Goal: Information Seeking & Learning: Learn about a topic

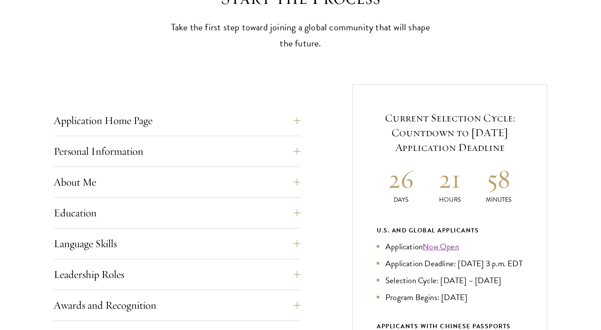
scroll to position [306, 0]
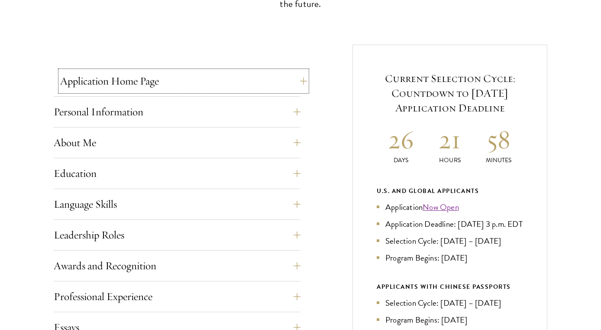
click at [272, 87] on button "Application Home Page" at bounding box center [183, 81] width 247 height 21
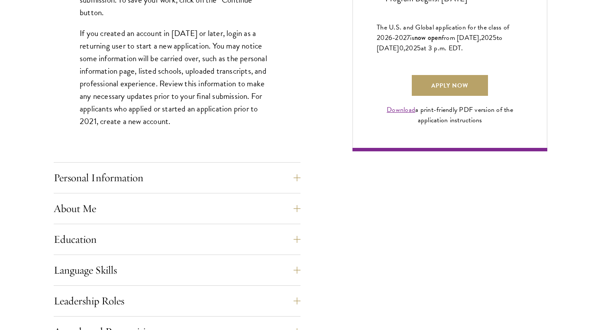
scroll to position [733, 0]
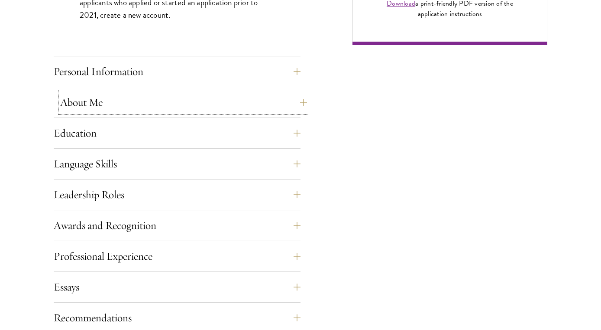
click at [236, 93] on button "About Me" at bounding box center [183, 102] width 247 height 21
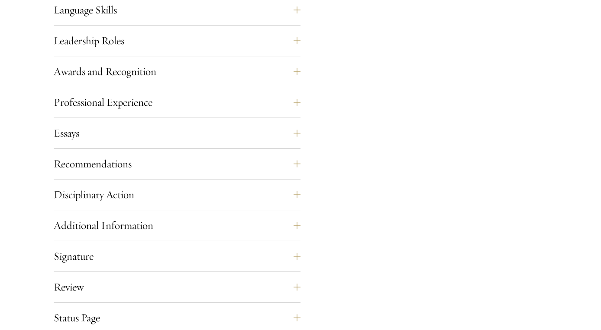
scroll to position [922, 0]
click at [235, 132] on button "Essays" at bounding box center [183, 131] width 247 height 21
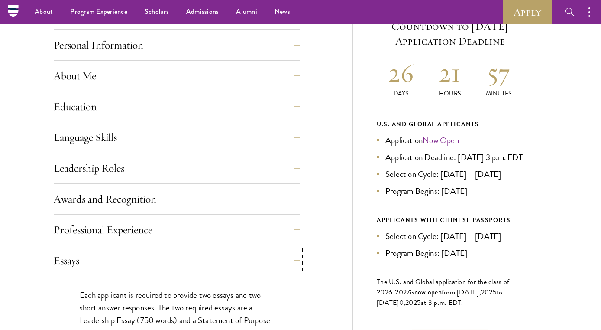
scroll to position [372, 0]
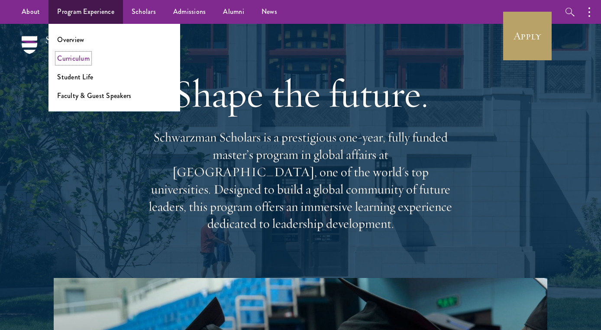
click at [71, 55] on link "Curriculum" at bounding box center [73, 58] width 32 height 10
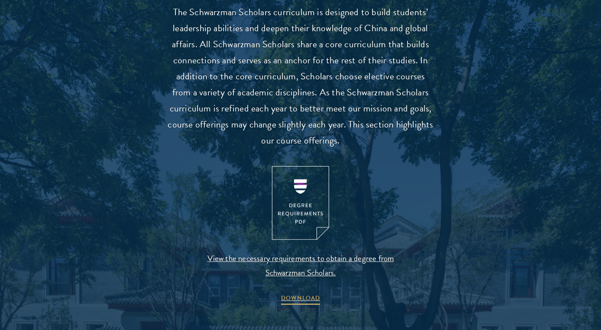
scroll to position [825, 0]
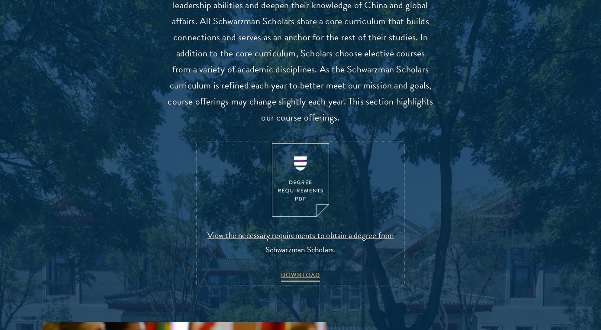
click at [301, 237] on span "View the necessary requirements to obtain a degree from Schwarzman Scholars." at bounding box center [301, 242] width 204 height 29
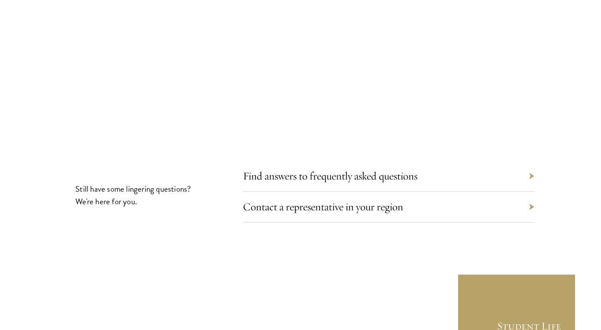
scroll to position [4720, 0]
